Goal: Navigation & Orientation: Find specific page/section

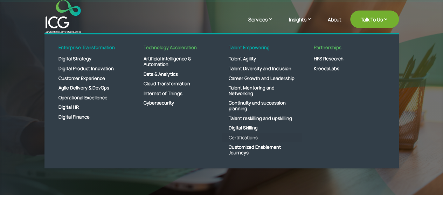
click at [245, 137] on link "Certifications" at bounding box center [262, 138] width 81 height 10
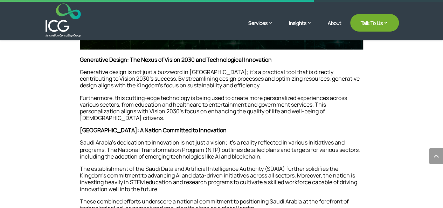
scroll to position [525, 0]
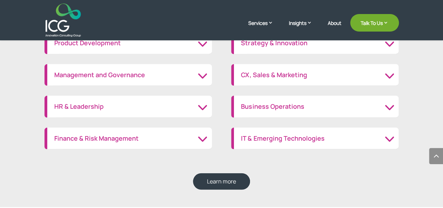
scroll to position [875, 0]
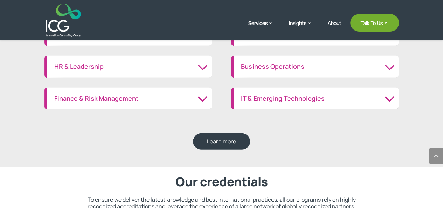
click at [389, 98] on h3 "IT & Emerging Technologies" at bounding box center [316, 99] width 151 height 8
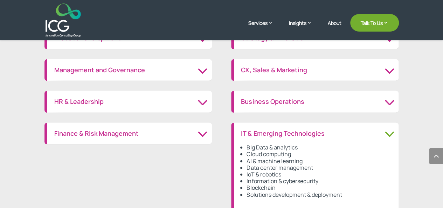
scroll to position [840, 0]
click at [279, 131] on h3 "IT & Emerging Technologies" at bounding box center [316, 134] width 151 height 8
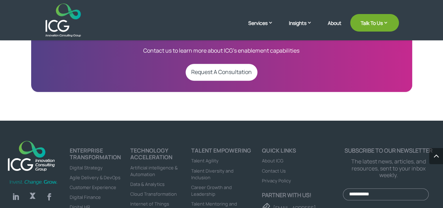
scroll to position [1681, 0]
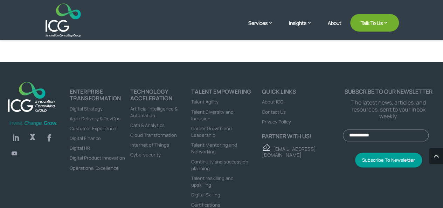
click at [271, 98] on span "About ICG" at bounding box center [272, 101] width 21 height 6
